Goal: Task Accomplishment & Management: Use online tool/utility

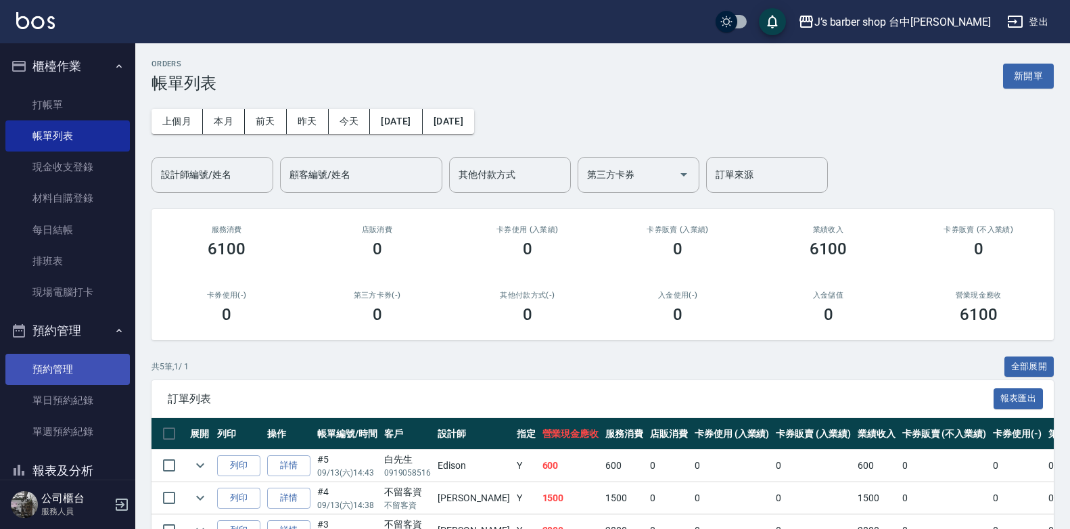
click at [95, 370] on link "預約管理" at bounding box center [67, 369] width 125 height 31
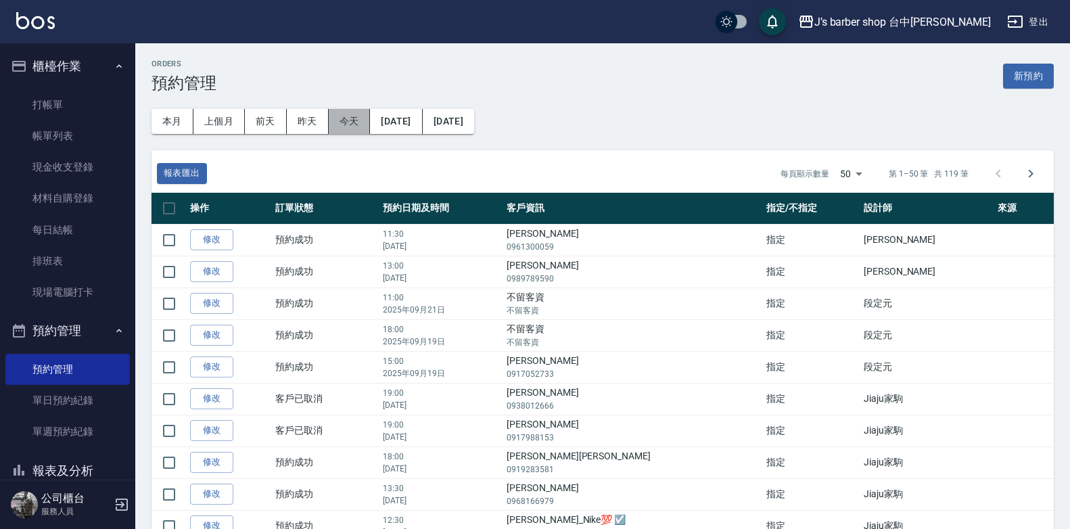
click at [353, 121] on button "今天" at bounding box center [350, 121] width 42 height 25
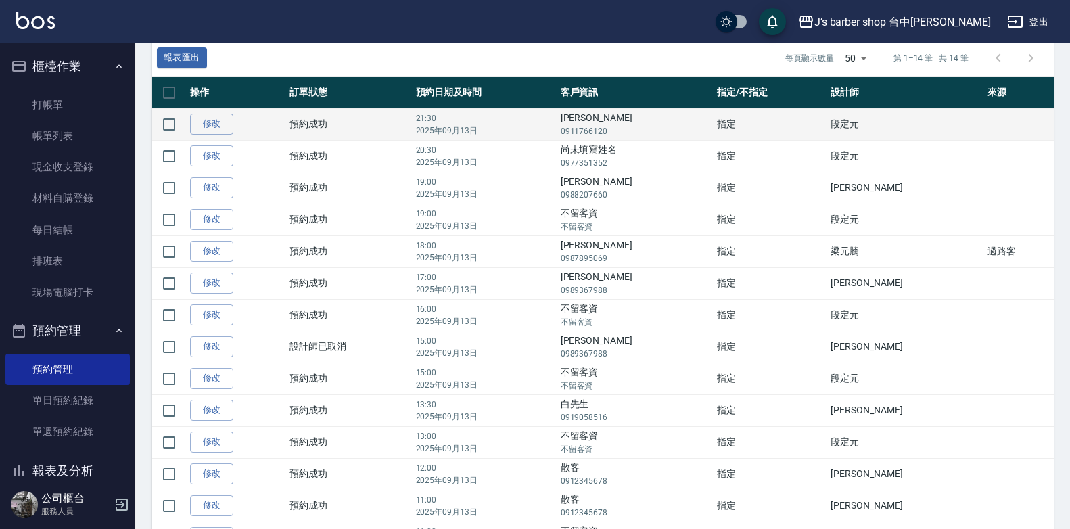
scroll to position [135, 0]
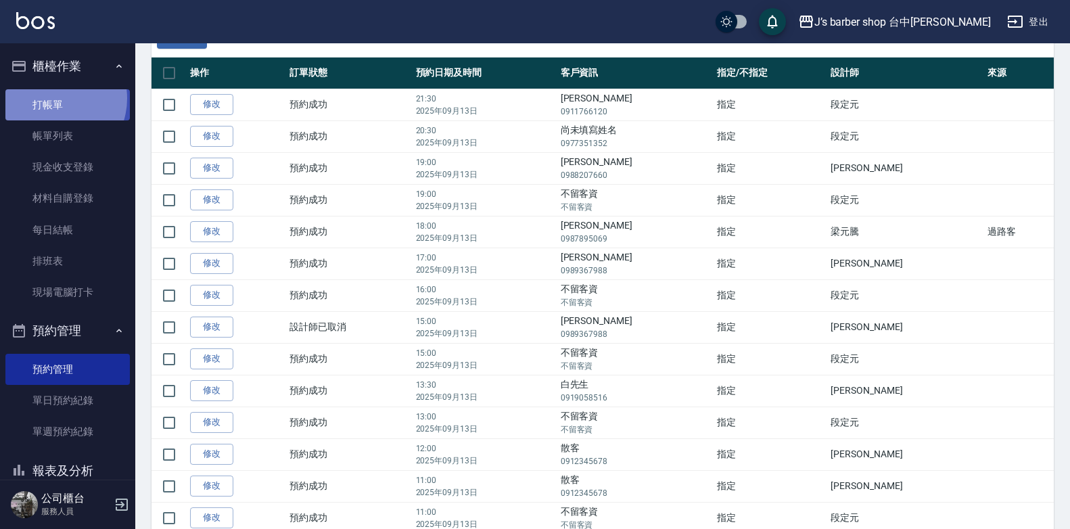
click at [51, 98] on link "打帳單" at bounding box center [67, 104] width 125 height 31
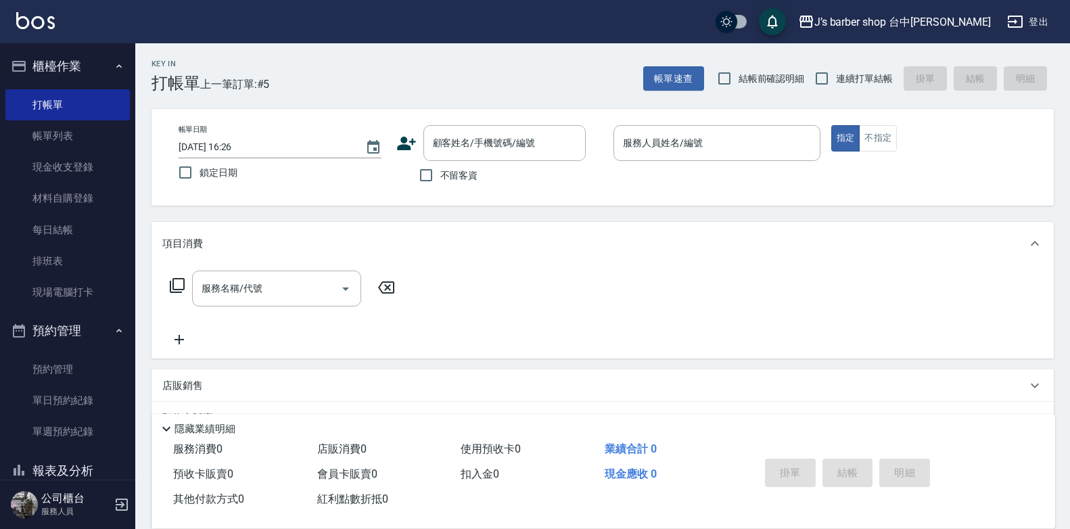
click at [467, 179] on span "不留客資" at bounding box center [459, 175] width 38 height 14
click at [440, 179] on input "不留客資" at bounding box center [426, 175] width 28 height 28
checkbox input "true"
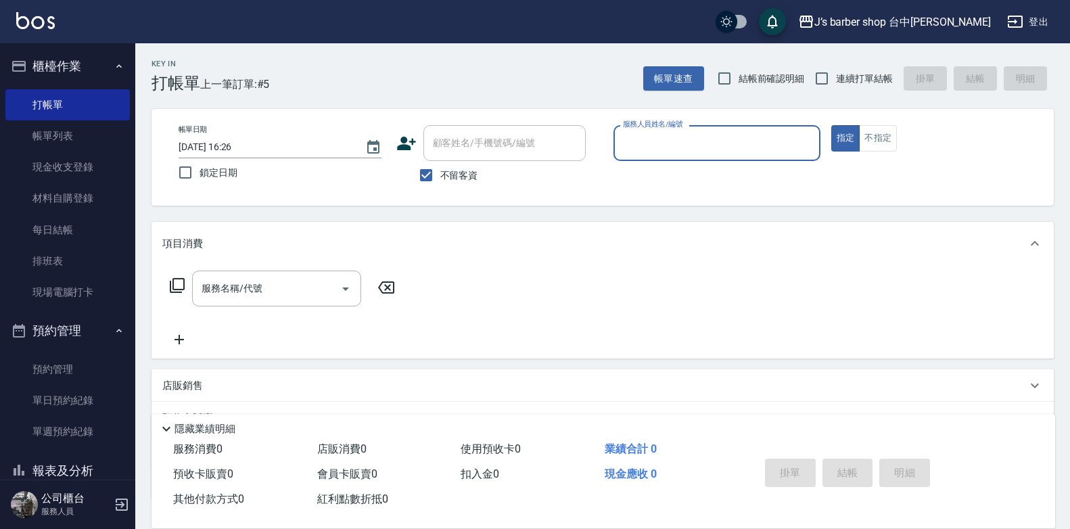
click at [657, 131] on input "服務人員姓名/編號" at bounding box center [717, 143] width 195 height 24
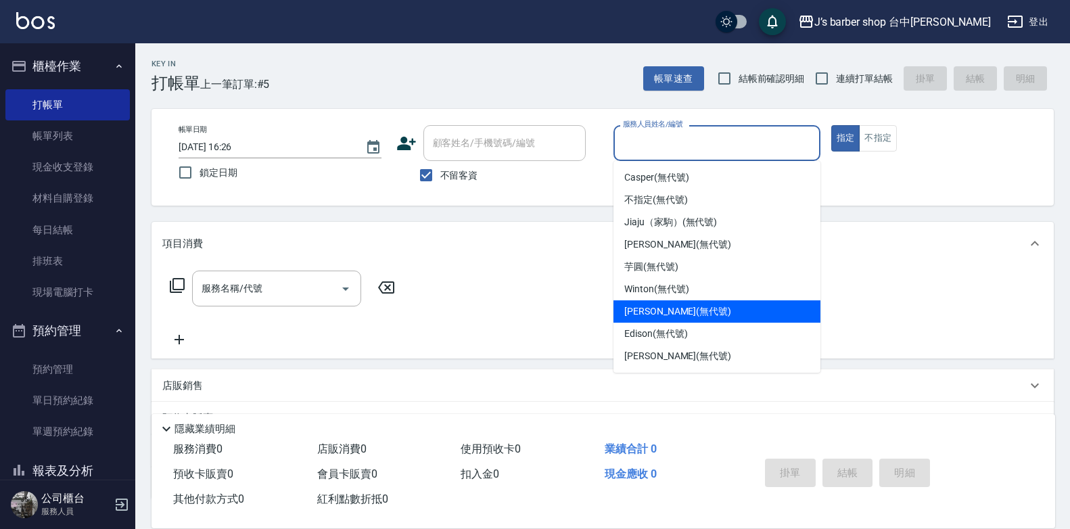
click at [665, 314] on span "[PERSON_NAME] (無代號)" at bounding box center [678, 311] width 107 height 14
type input "[PERSON_NAME](無代號)"
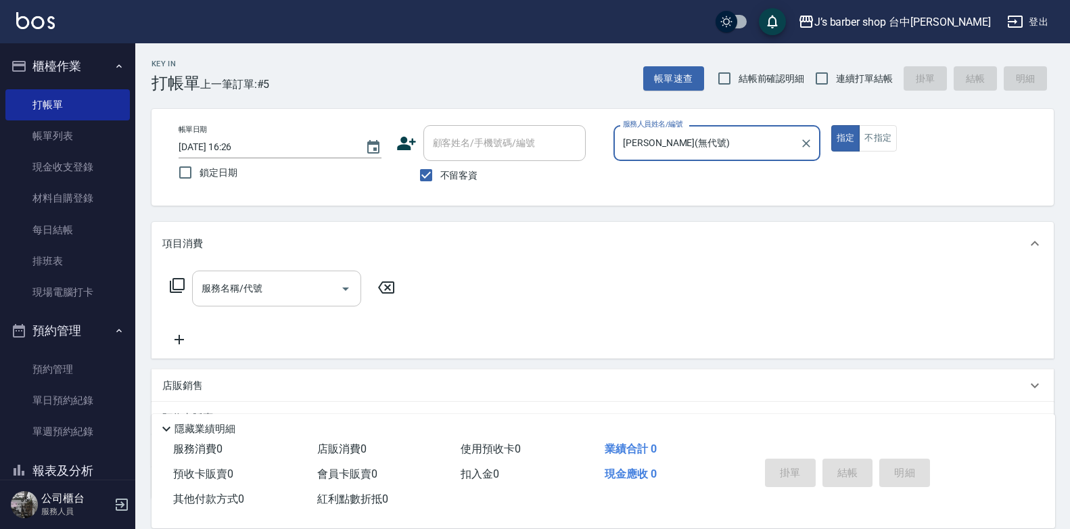
click at [238, 296] on input "服務名稱/代號" at bounding box center [266, 289] width 137 height 24
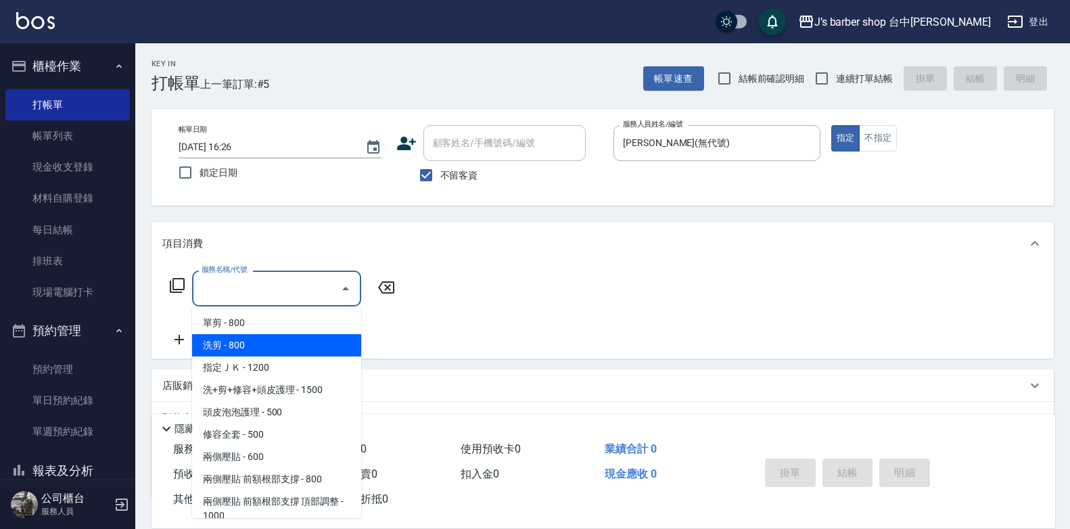
click at [254, 353] on span "洗剪 - 800" at bounding box center [276, 345] width 169 height 22
type input "洗剪(101)"
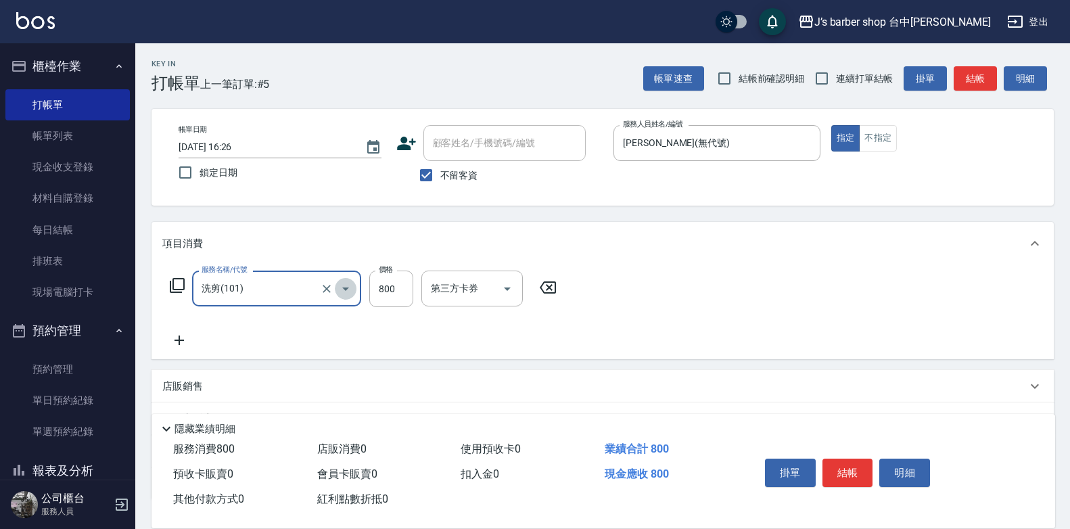
click at [340, 287] on icon "Open" at bounding box center [346, 289] width 16 height 16
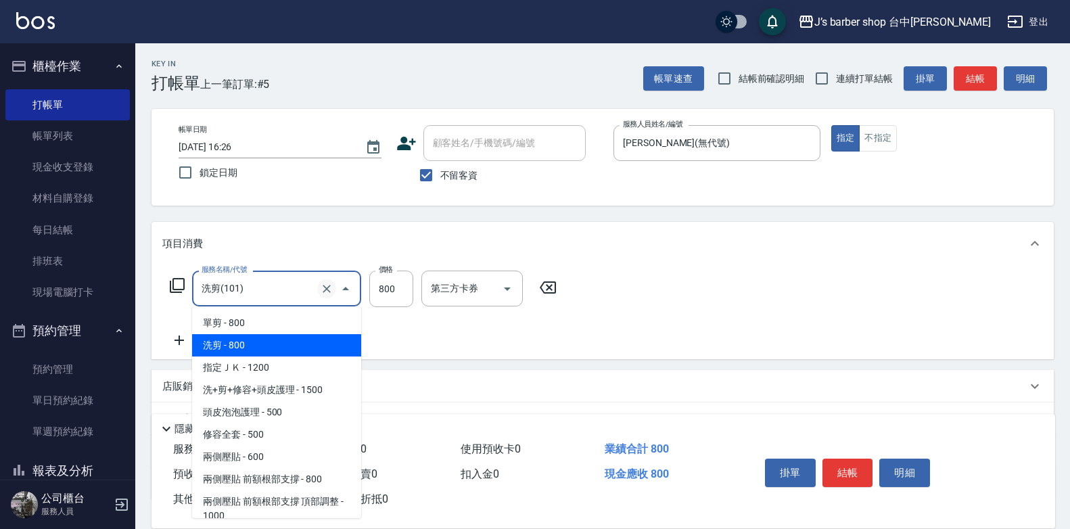
click at [333, 287] on icon "Clear" at bounding box center [327, 289] width 14 height 14
click at [344, 287] on icon "Close" at bounding box center [346, 289] width 16 height 16
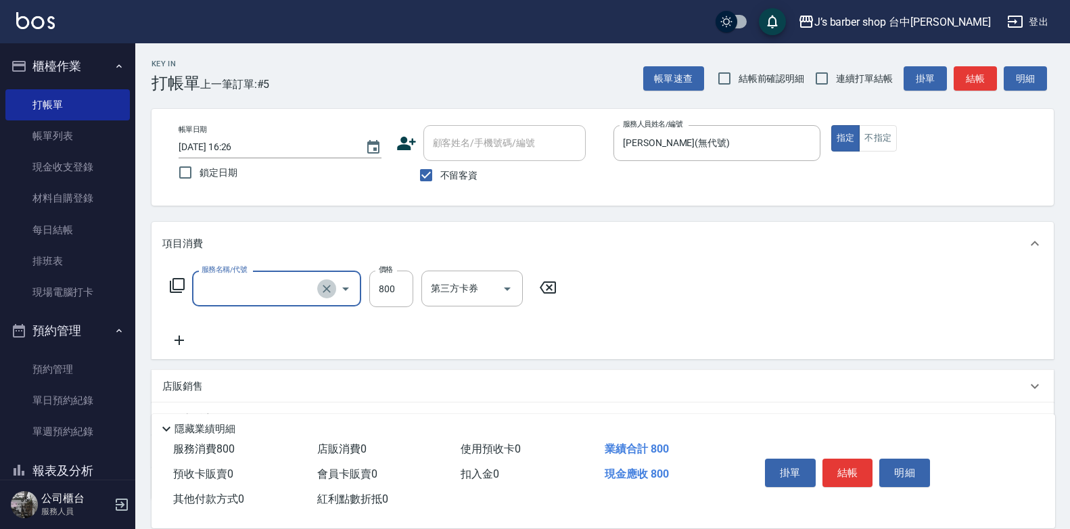
click at [328, 286] on icon "Clear" at bounding box center [327, 289] width 14 height 14
type input "洗剪(101)"
click at [553, 284] on icon at bounding box center [548, 287] width 34 height 16
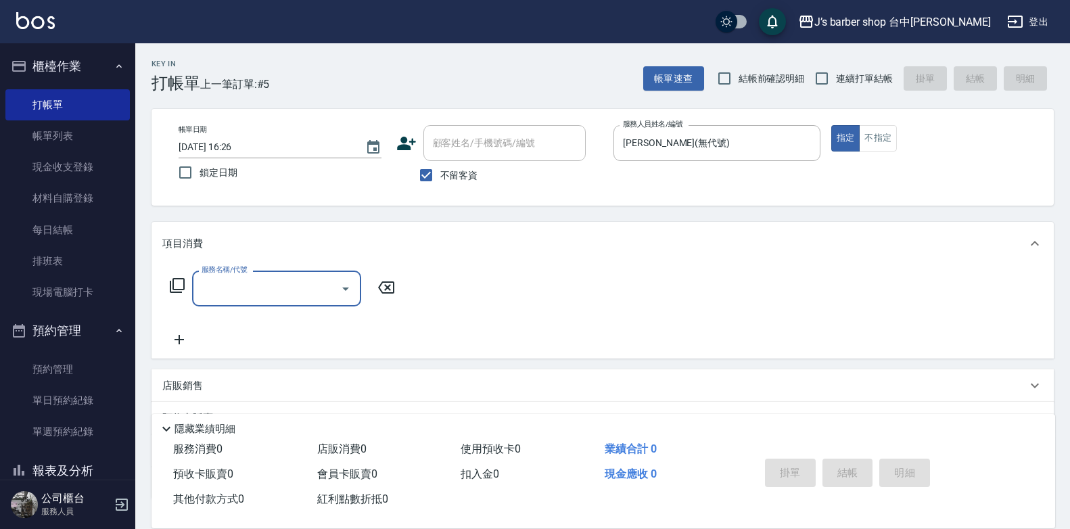
click at [294, 292] on input "服務名稱/代號" at bounding box center [266, 289] width 137 height 24
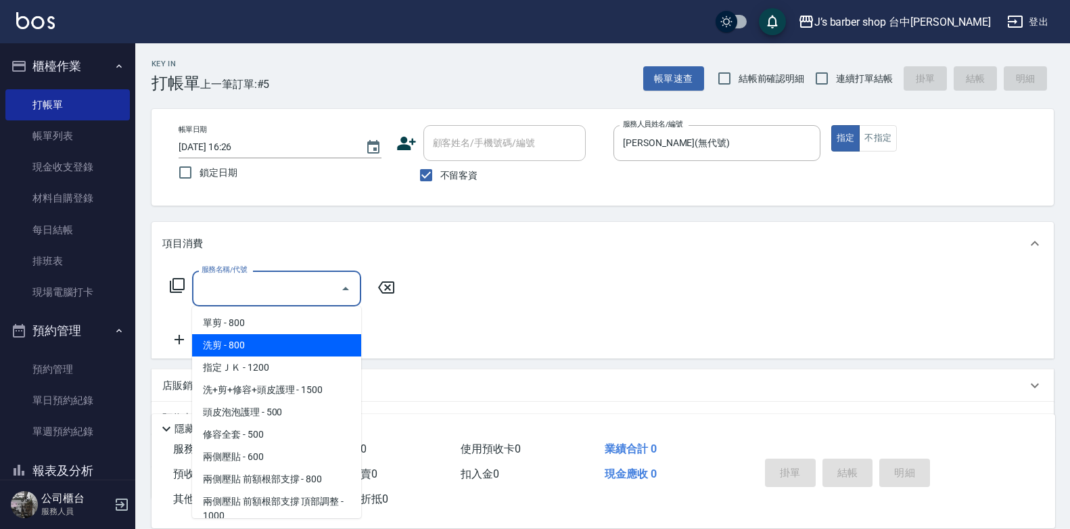
click at [332, 340] on span "洗剪 - 800" at bounding box center [276, 345] width 169 height 22
type input "洗剪(101)"
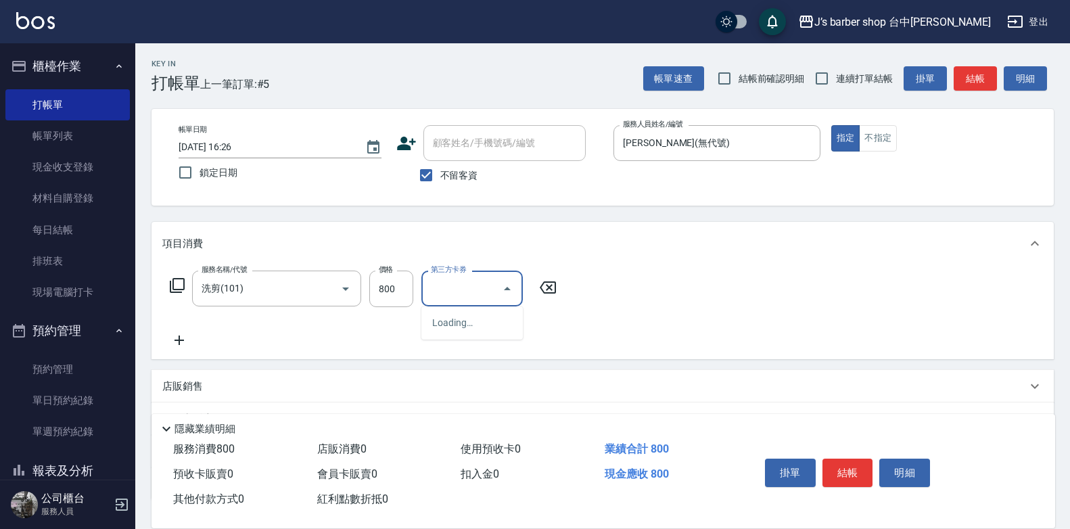
click at [432, 300] on input "第三方卡券" at bounding box center [462, 289] width 69 height 24
click at [571, 225] on div "項目消費" at bounding box center [603, 243] width 903 height 43
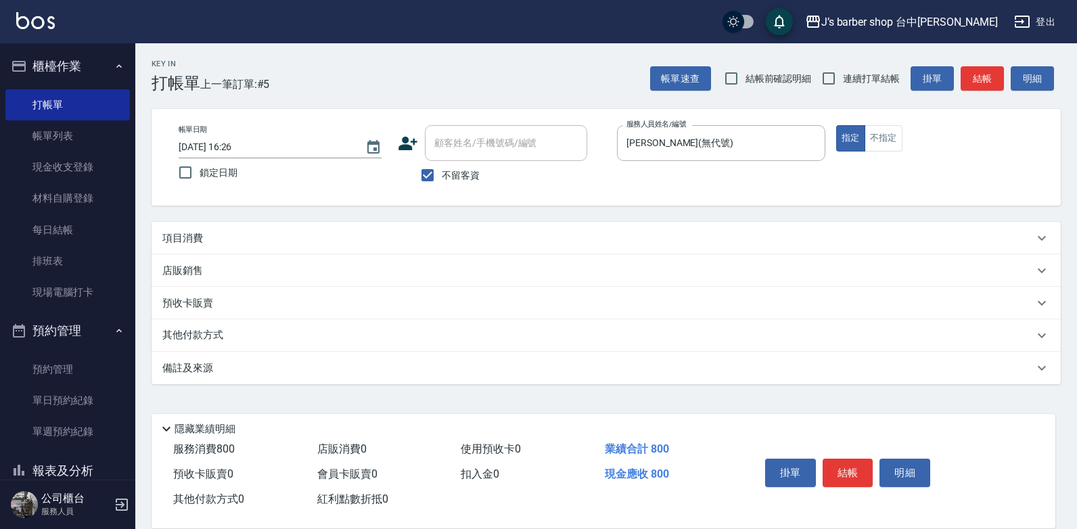
click at [563, 231] on div "項目消費" at bounding box center [598, 238] width 872 height 14
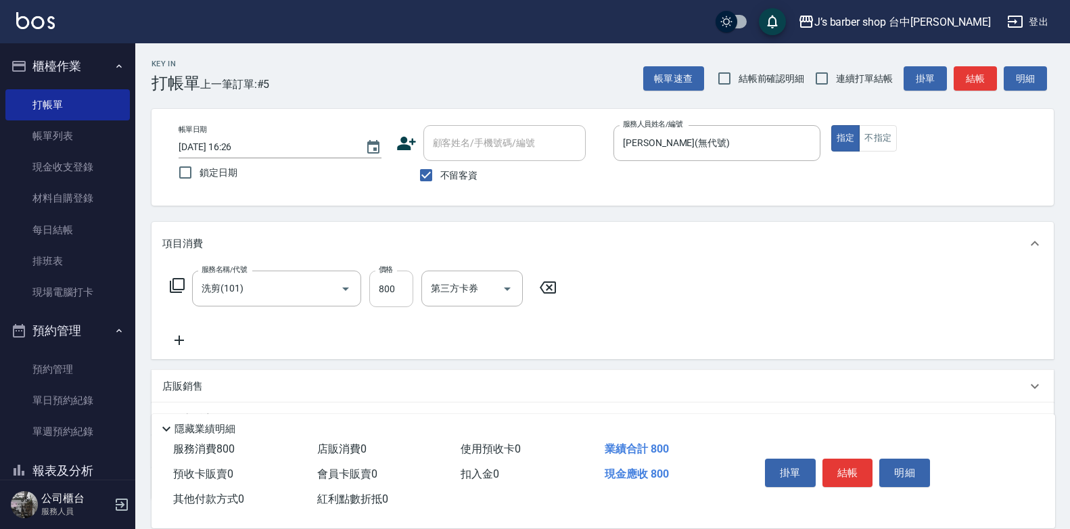
click at [396, 296] on input "800" at bounding box center [391, 289] width 44 height 37
type input "800"
click at [455, 292] on input "洗-1" at bounding box center [462, 289] width 69 height 24
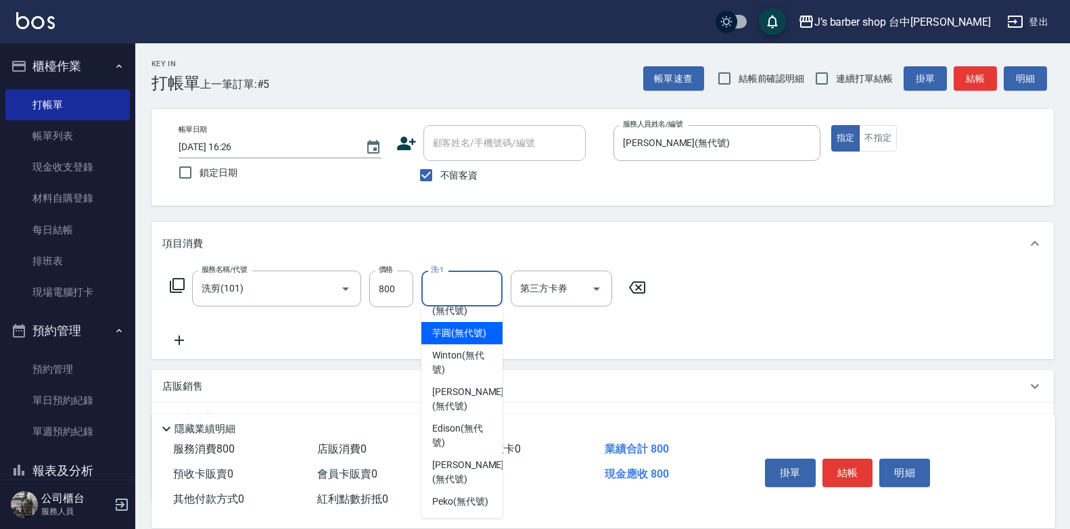
scroll to position [101, 0]
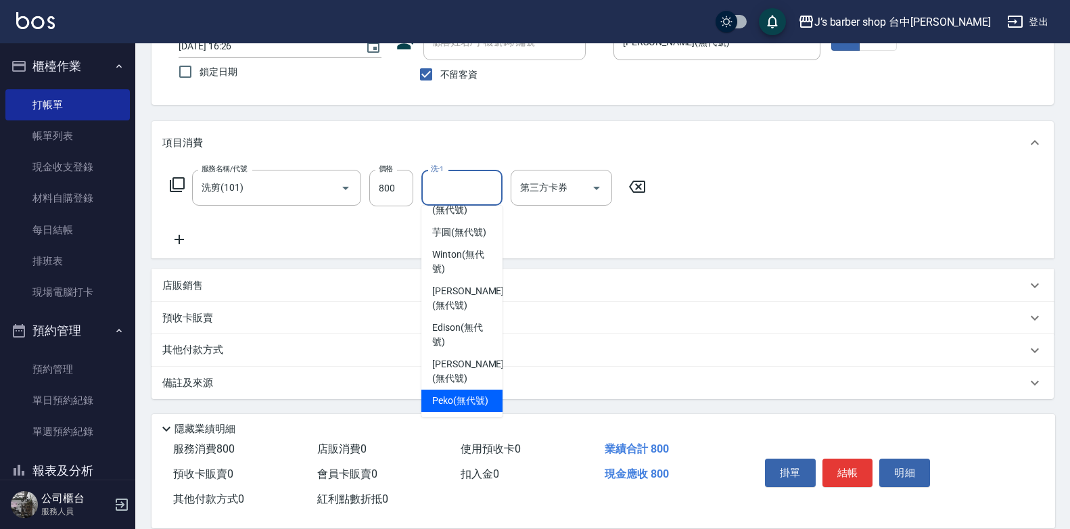
click at [472, 394] on span "Peko (無代號)" at bounding box center [460, 401] width 56 height 14
type input "Peko(無代號)"
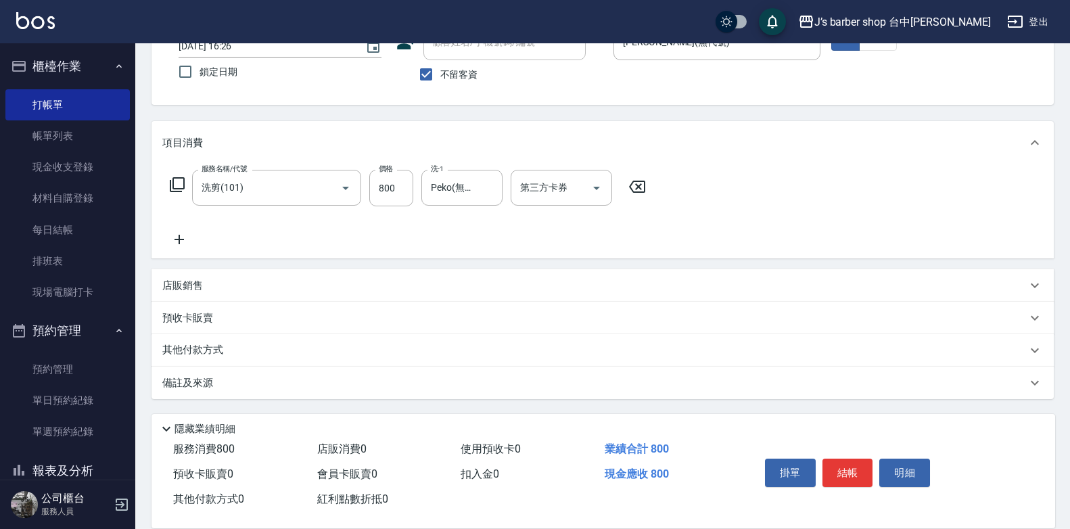
click at [812, 181] on div "服務名稱/代號 洗剪(101) 服務名稱/代號 價格 800 價格 洗-1 Peko(無代號) 洗-1 第三方卡券 第三方卡券" at bounding box center [603, 211] width 903 height 94
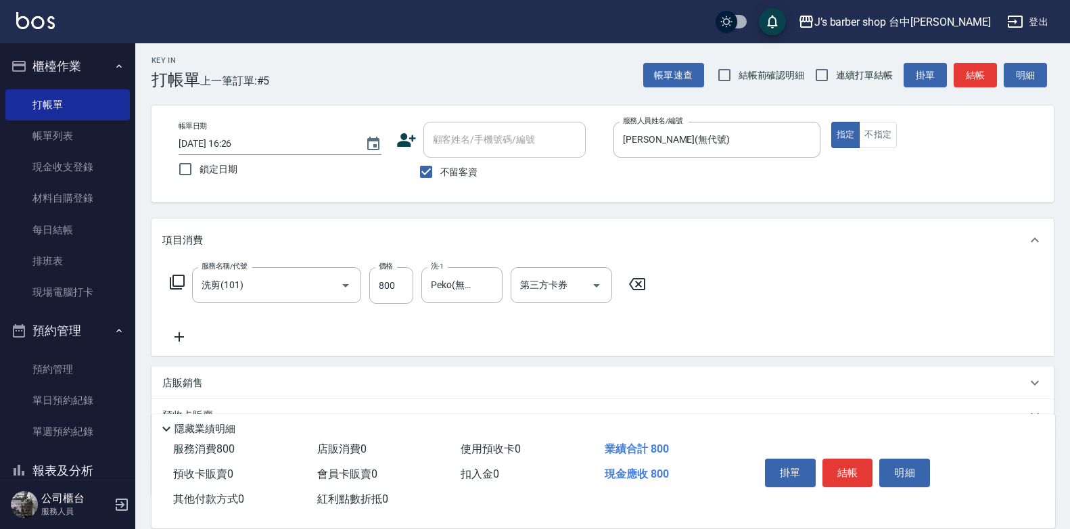
scroll to position [0, 0]
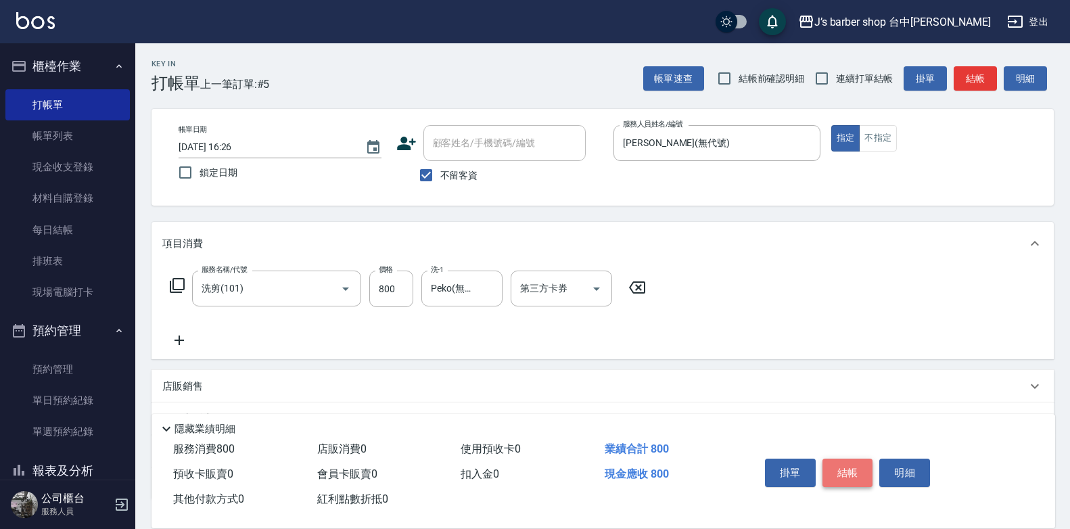
click at [854, 468] on button "結帳" at bounding box center [848, 473] width 51 height 28
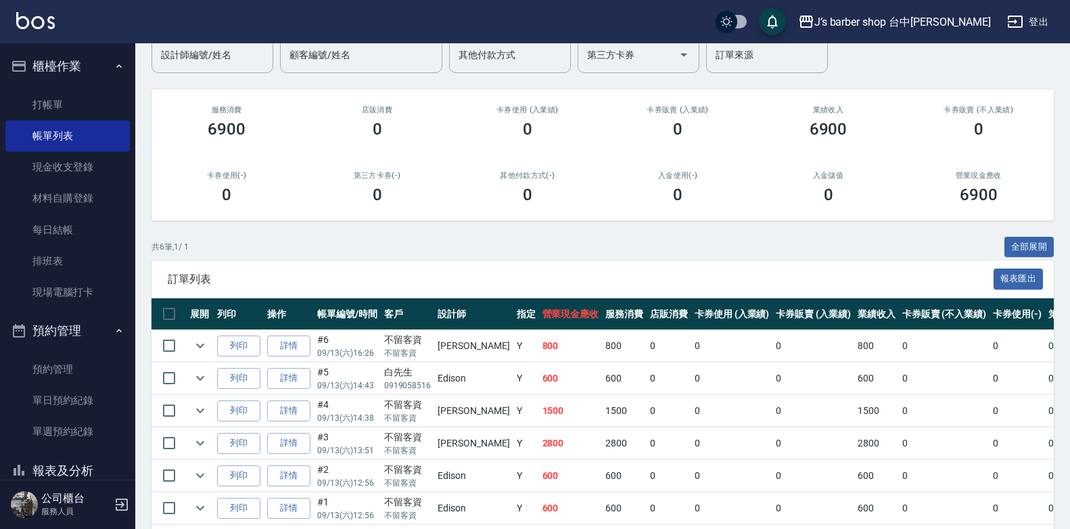
scroll to position [43, 0]
